Goal: Check status: Check status

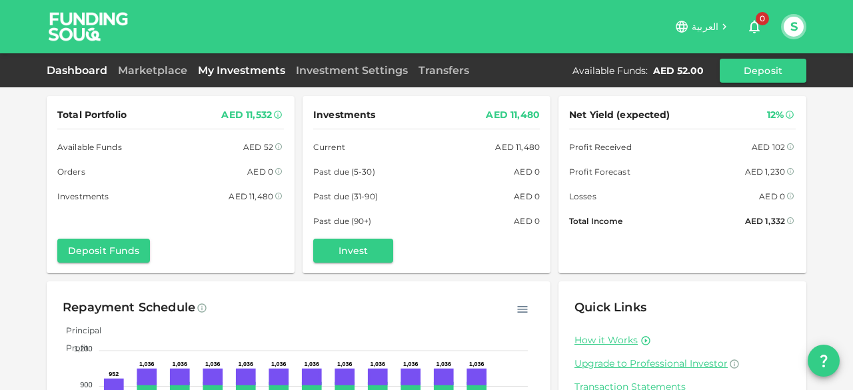
click at [255, 72] on link "My Investments" at bounding box center [242, 70] width 98 height 13
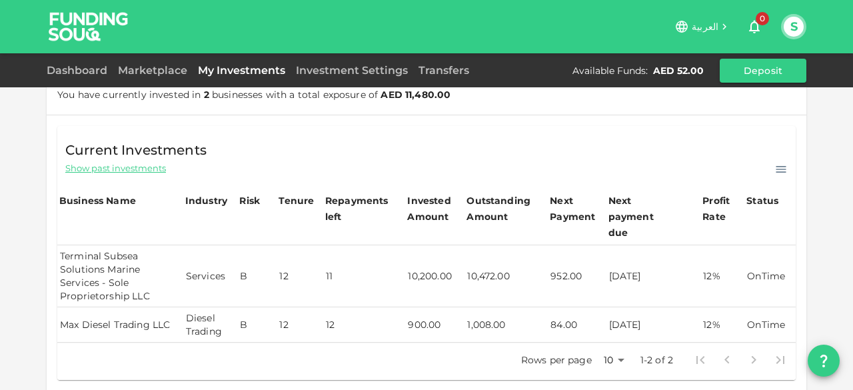
scroll to position [67, 0]
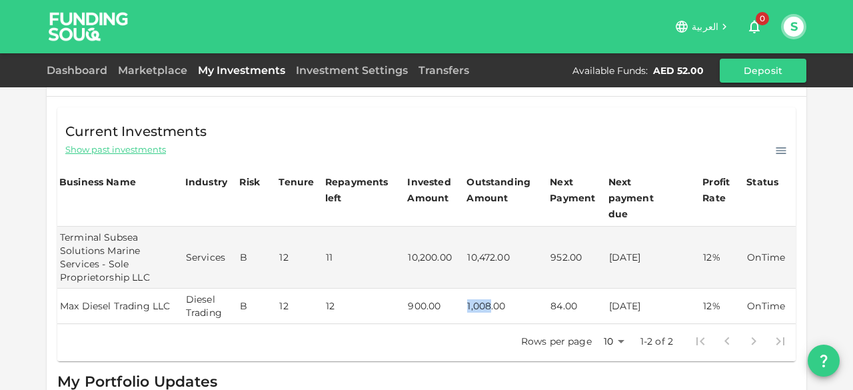
drag, startPoint x: 465, startPoint y: 286, endPoint x: 484, endPoint y: 288, distance: 19.5
click at [484, 288] on td "1,008.00" at bounding box center [505, 305] width 83 height 35
copy td "1,008"
drag, startPoint x: 548, startPoint y: 290, endPoint x: 561, endPoint y: 290, distance: 13.3
click at [561, 290] on td "84.00" at bounding box center [577, 305] width 58 height 35
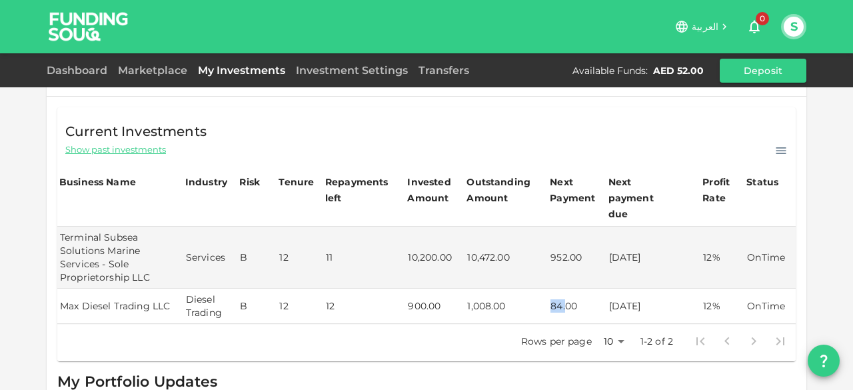
copy td "84."
click at [606, 288] on td "[DATE]" at bounding box center [653, 305] width 95 height 35
drag, startPoint x: 605, startPoint y: 290, endPoint x: 654, endPoint y: 292, distance: 49.3
click at [654, 292] on td "[DATE]" at bounding box center [653, 305] width 95 height 35
copy td "[DATE]"
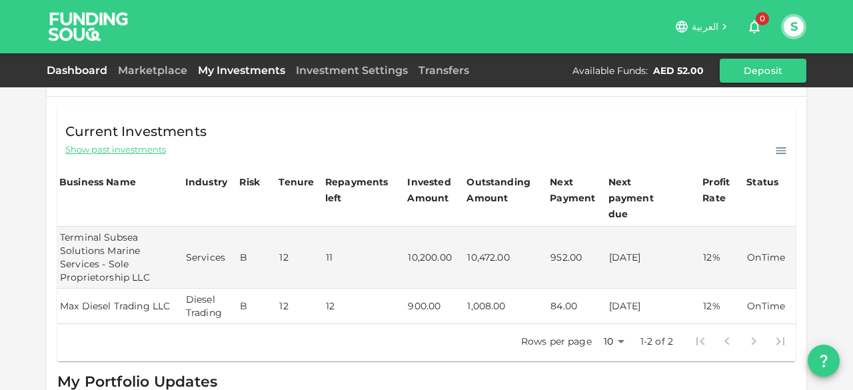
click at [81, 75] on link "Dashboard" at bounding box center [80, 70] width 66 height 13
